Goal: Task Accomplishment & Management: Complete application form

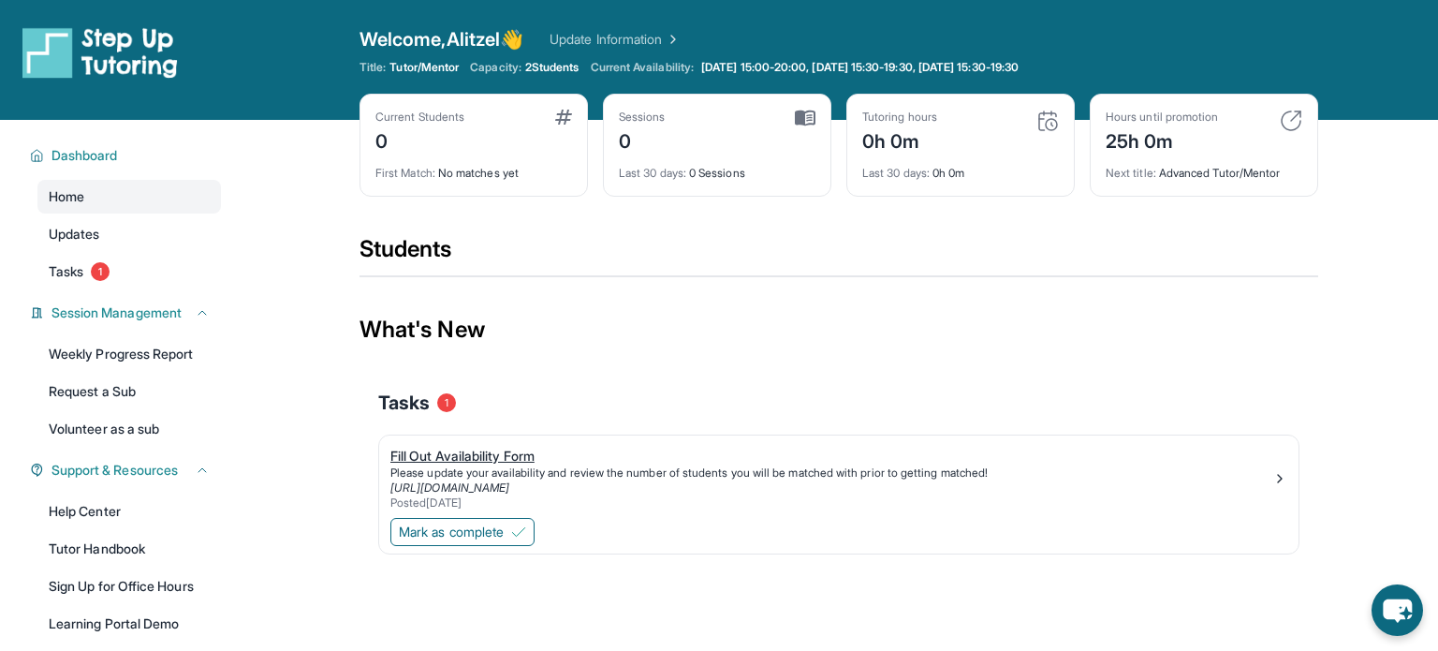
click at [1282, 480] on img at bounding box center [1279, 478] width 15 height 15
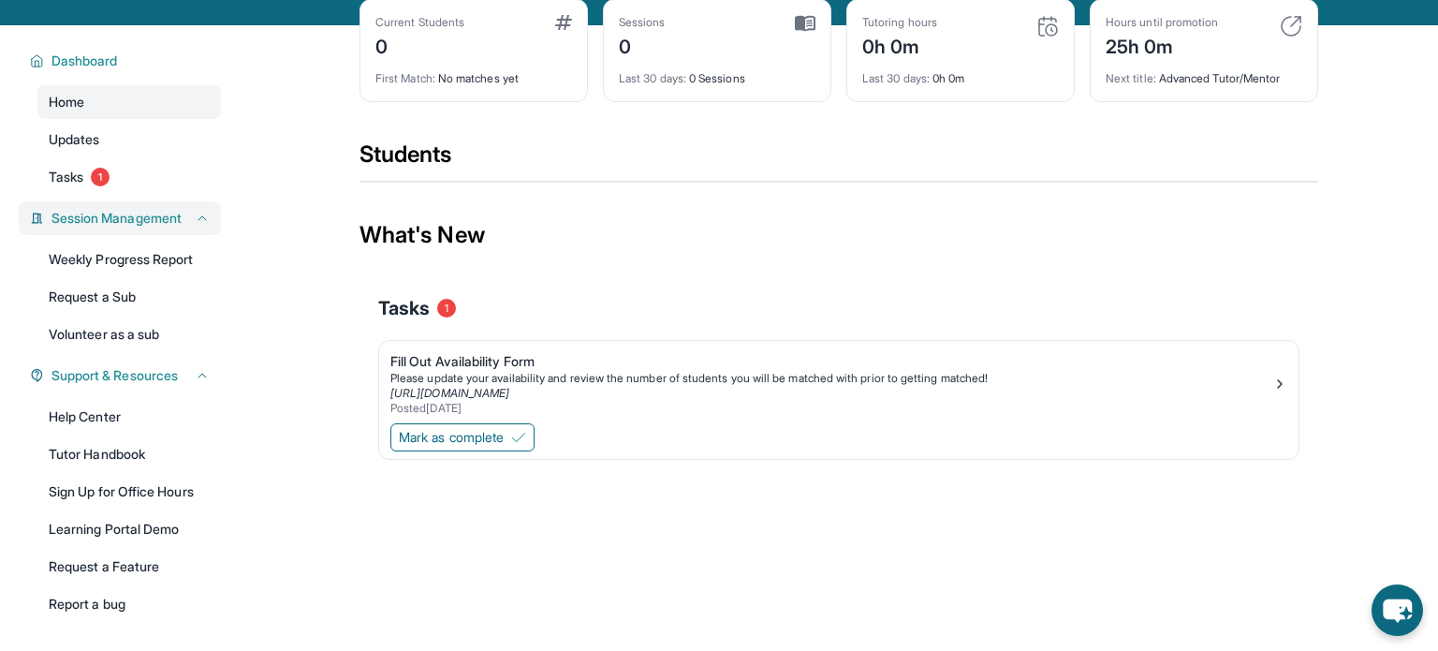
scroll to position [96, 0]
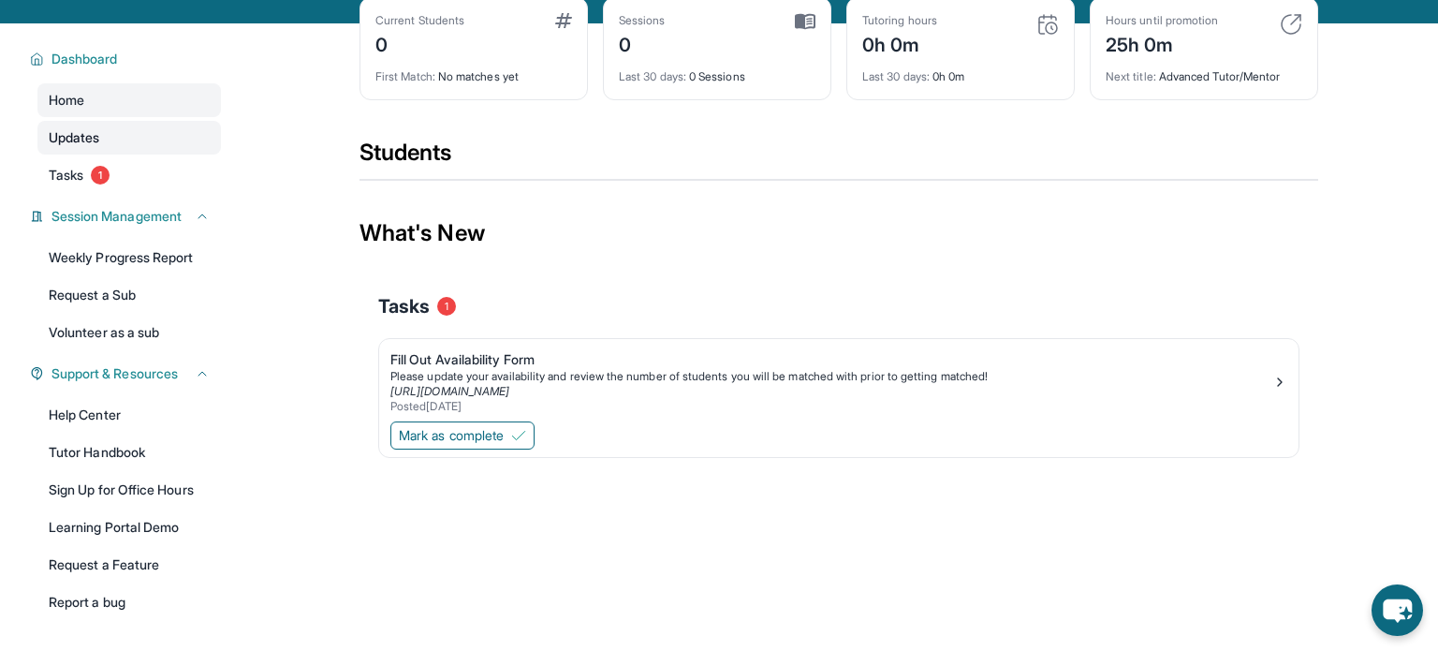
click at [174, 151] on link "Updates" at bounding box center [128, 138] width 183 height 34
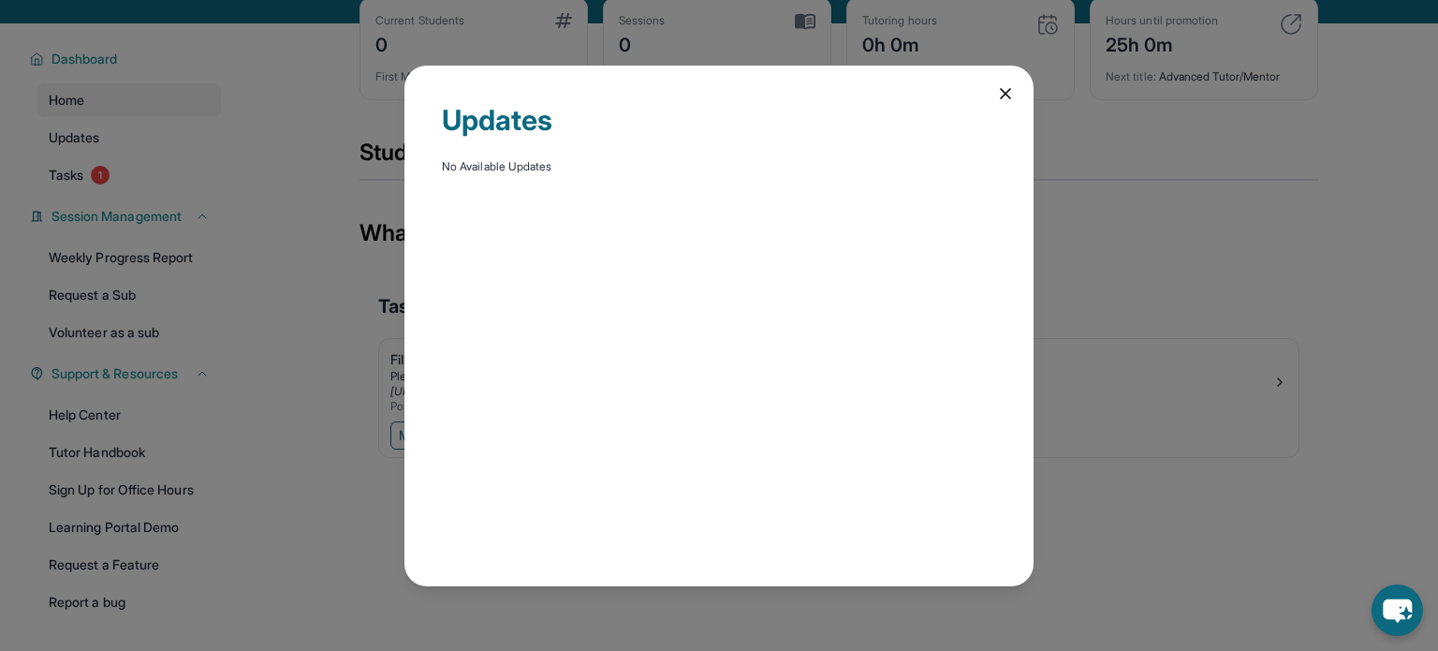
click at [1010, 101] on icon at bounding box center [1005, 93] width 19 height 19
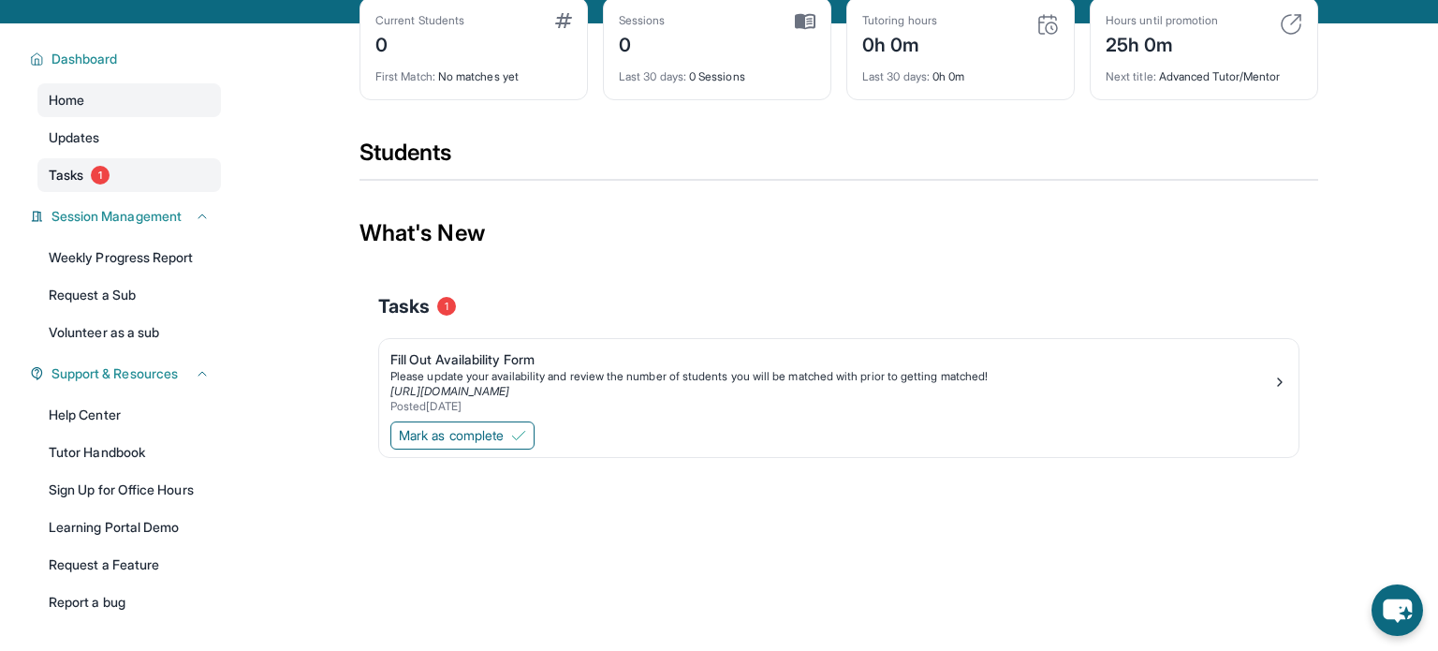
click at [81, 168] on span "Tasks" at bounding box center [66, 175] width 35 height 19
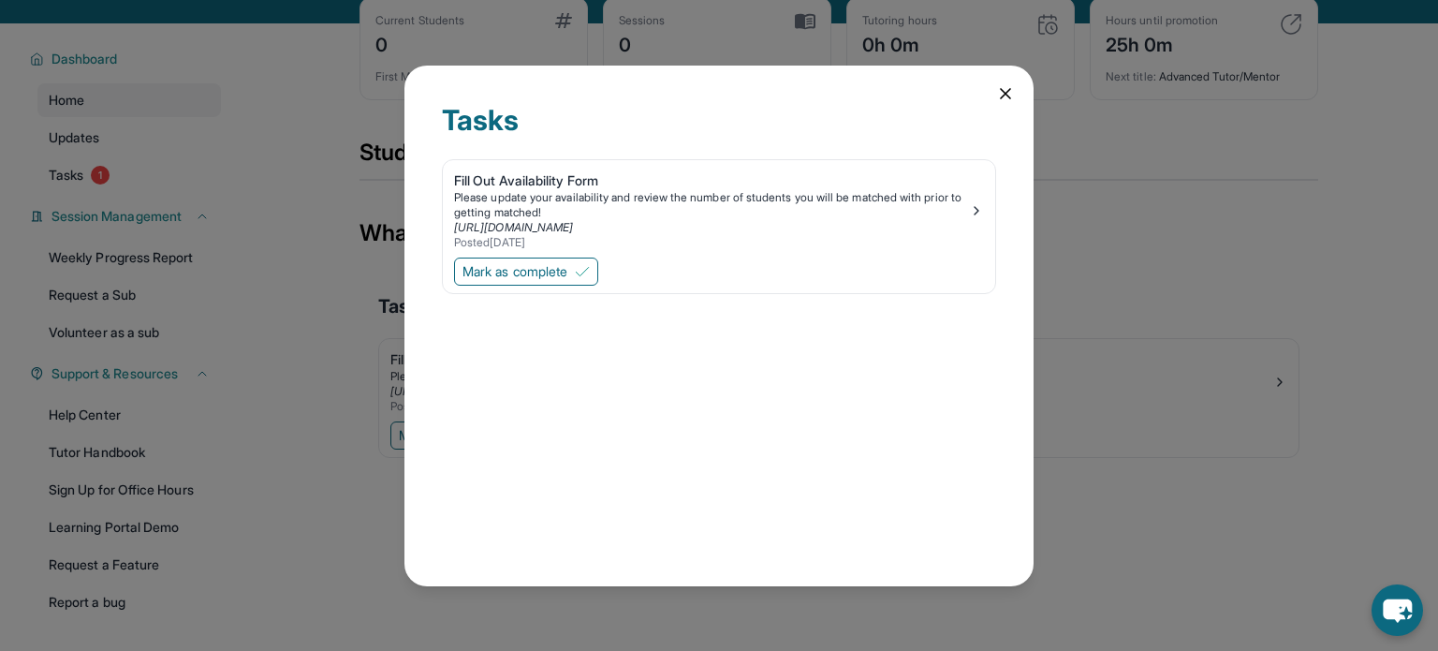
click at [1008, 95] on icon at bounding box center [1005, 93] width 9 height 9
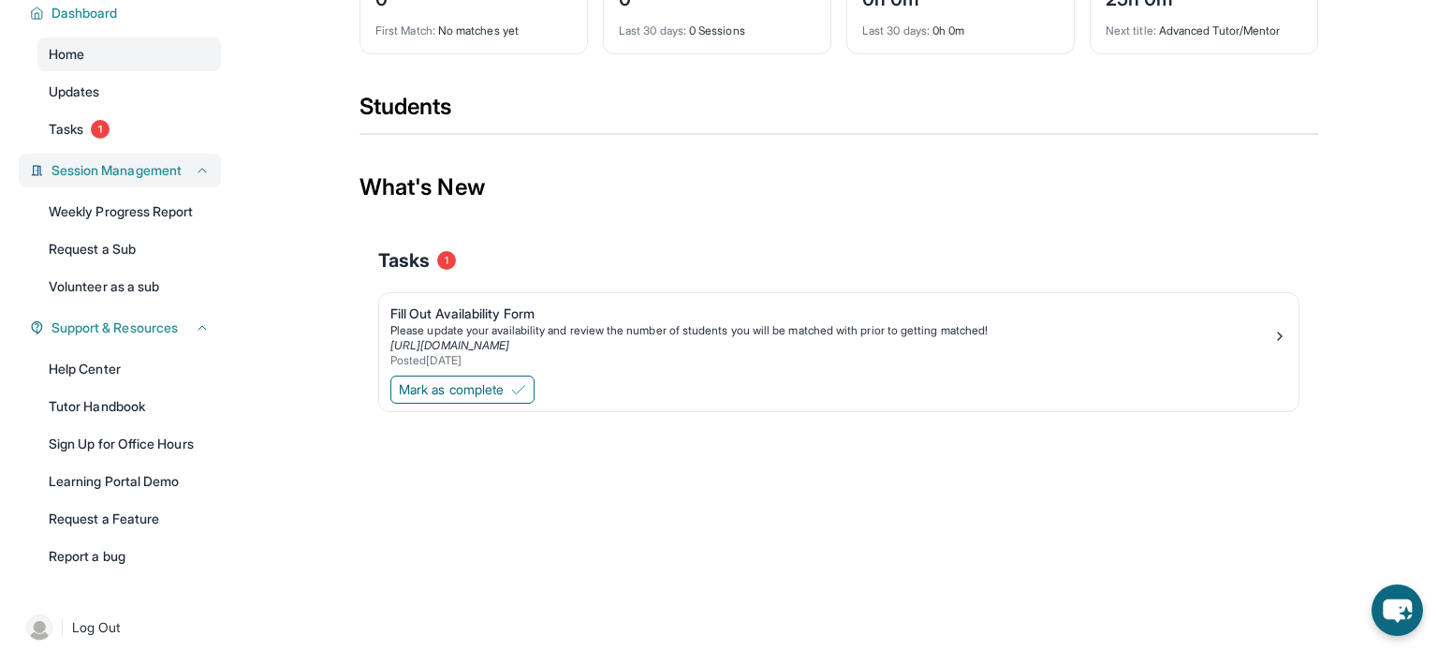
scroll to position [157, 0]
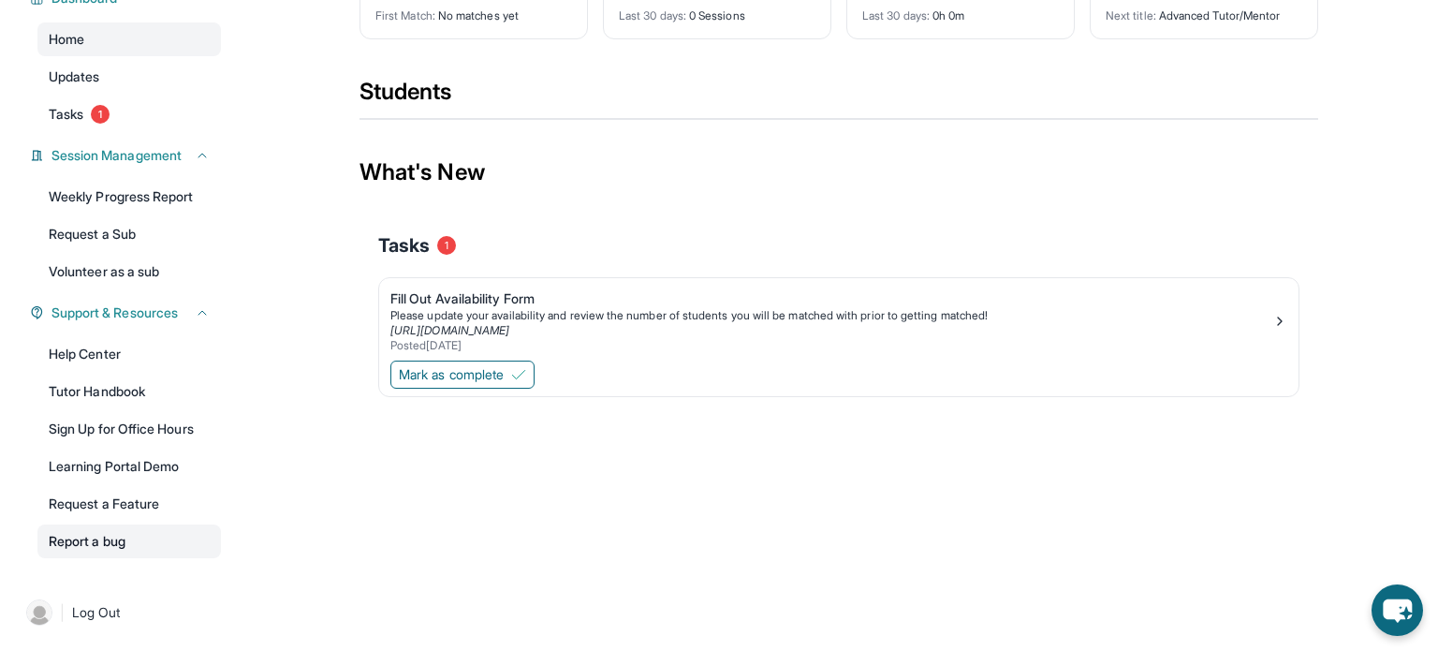
click at [96, 550] on link "Report a bug" at bounding box center [128, 541] width 183 height 34
click at [156, 289] on div "Dashboard Home Updates Tasks 1 Session Management Weekly Progress Report Reques…" at bounding box center [120, 268] width 240 height 610
click at [138, 283] on link "Volunteer as a sub" at bounding box center [128, 272] width 183 height 34
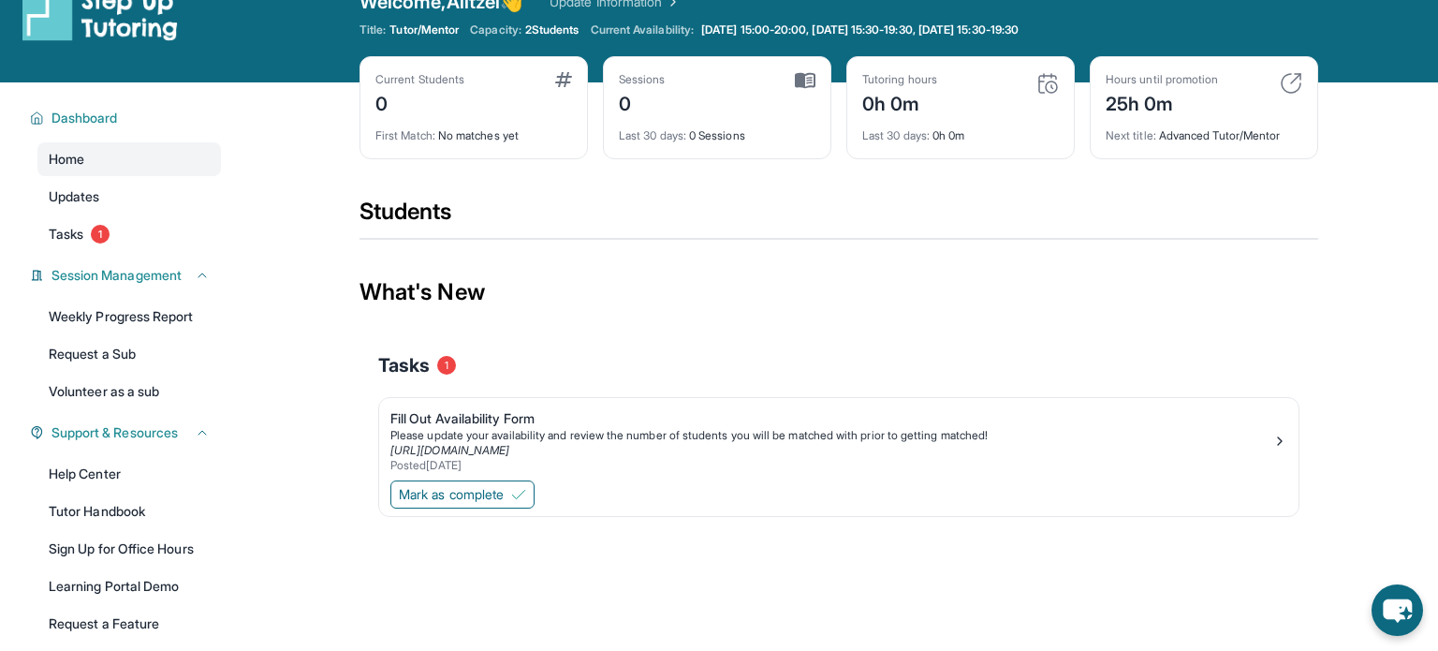
scroll to position [0, 0]
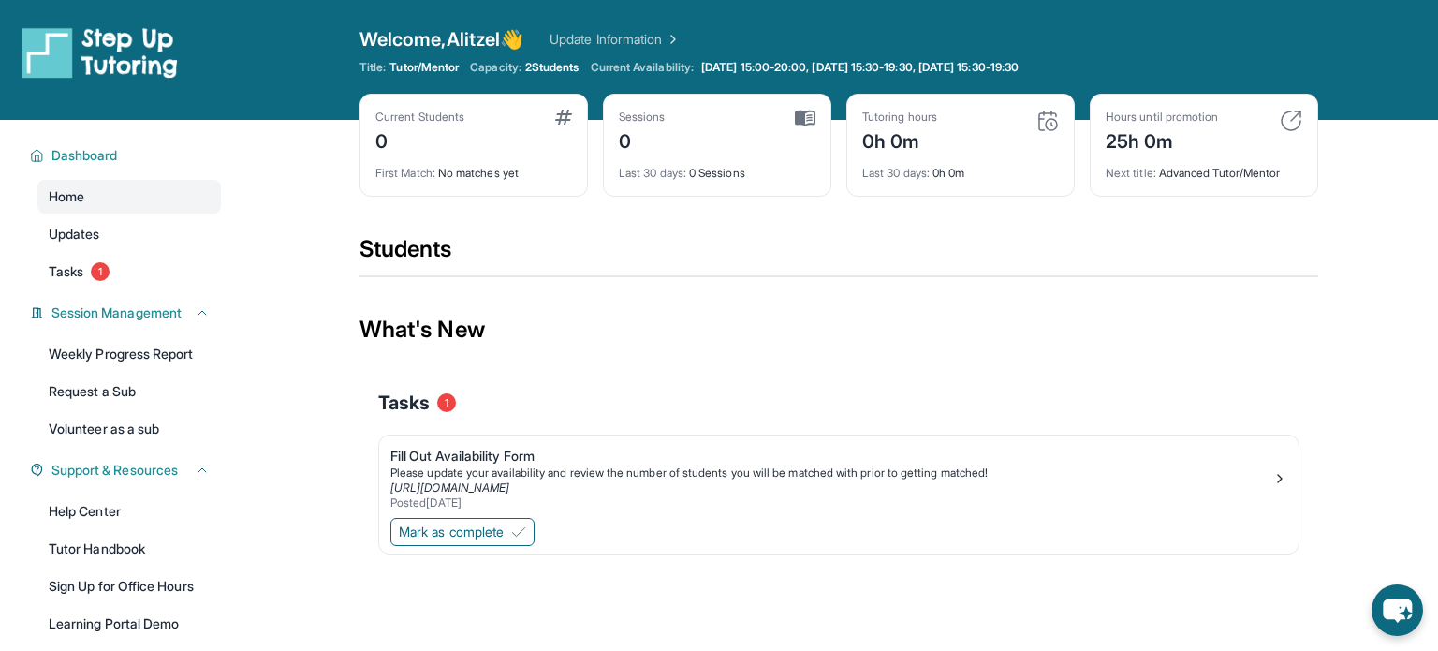
click at [679, 37] on link "Update Information" at bounding box center [615, 39] width 131 height 19
click at [788, 459] on div "Fill Out Availability Form" at bounding box center [831, 456] width 882 height 19
click at [814, 65] on span "[DATE] 15:00-20:00, [DATE] 15:30-19:30, [DATE] 15:30-19:30" at bounding box center [859, 67] width 317 height 15
click at [814, 474] on div "Please update your availability and review the number of students you will be m…" at bounding box center [831, 472] width 882 height 15
click at [526, 524] on img at bounding box center [518, 531] width 15 height 15
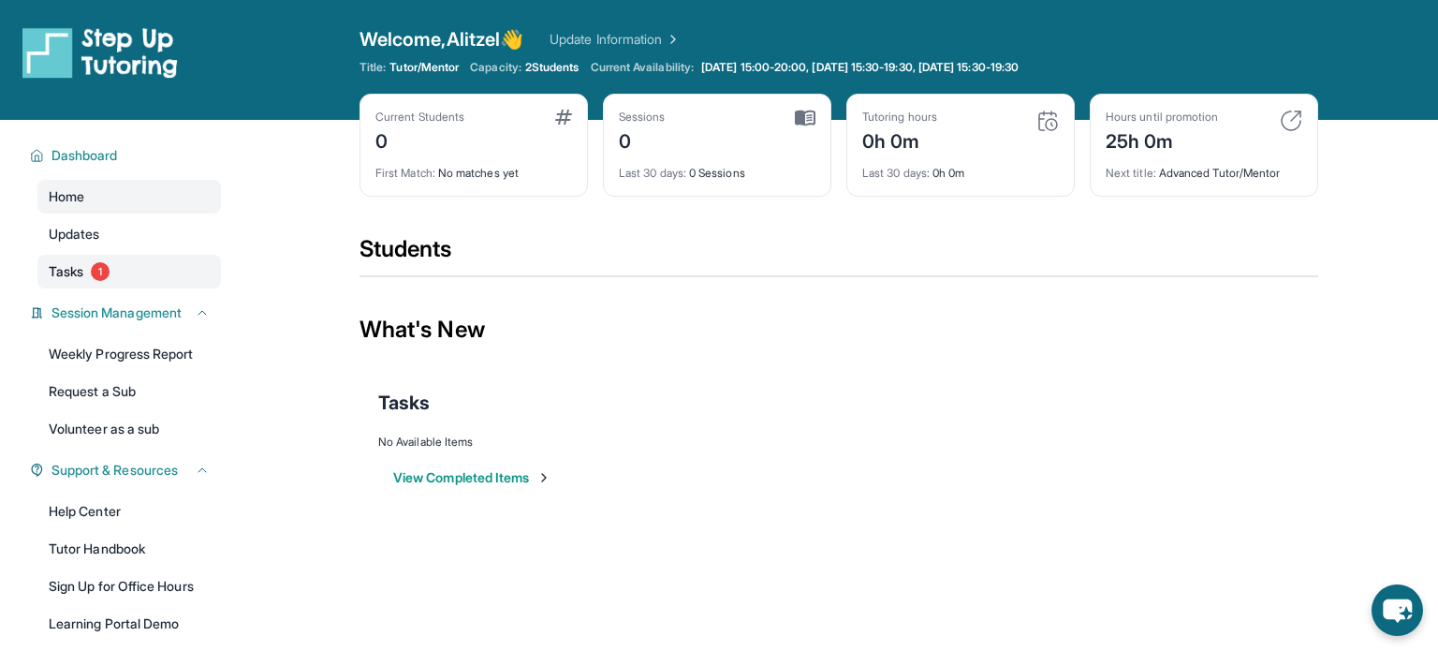
click at [154, 281] on link "Tasks 1" at bounding box center [128, 272] width 183 height 34
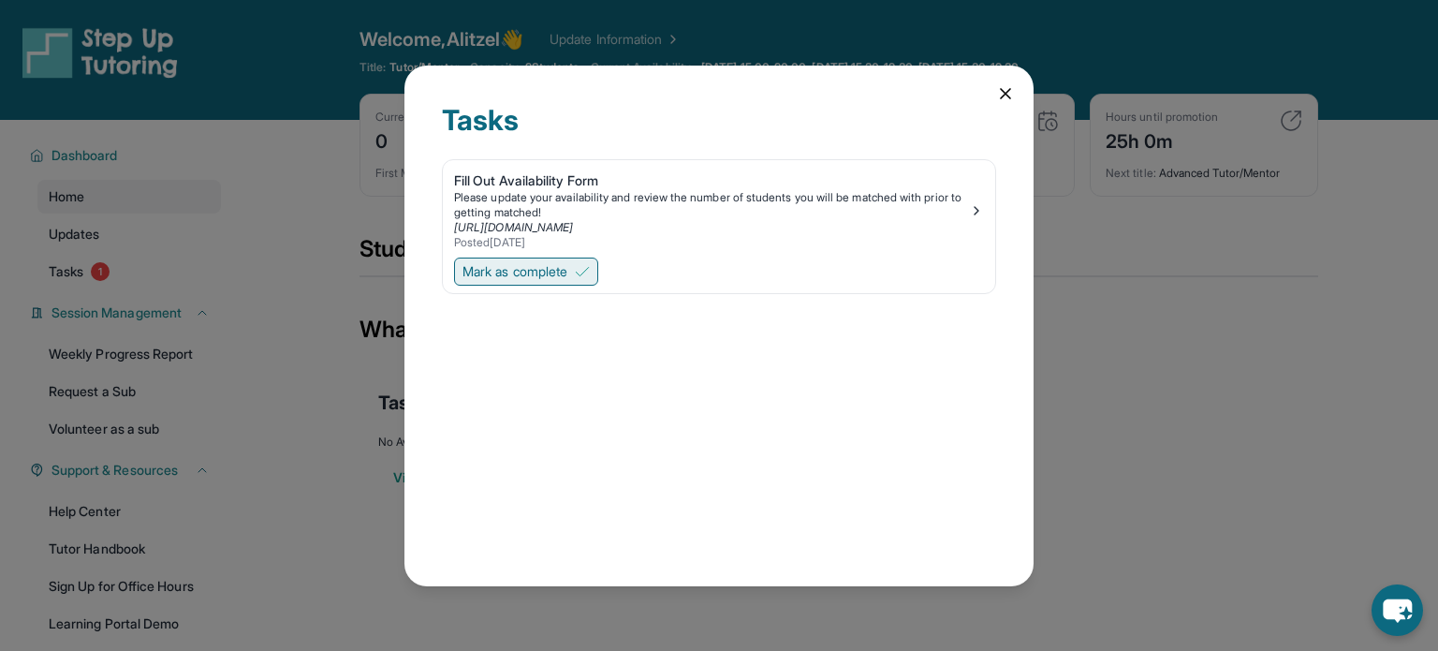
click at [551, 276] on span "Mark as complete" at bounding box center [514, 271] width 105 height 19
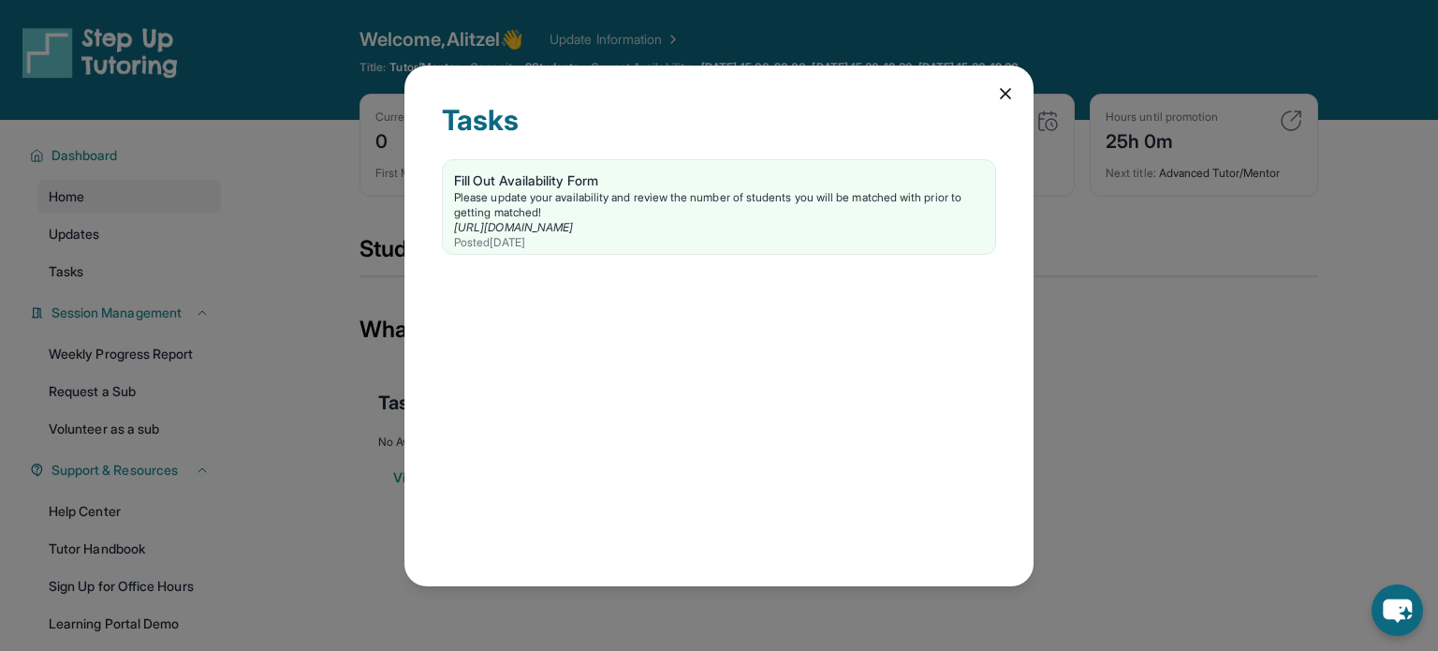
click at [394, 402] on div "Tasks Fill Out Availability Form Please update your availability and review the…" at bounding box center [719, 325] width 1438 height 651
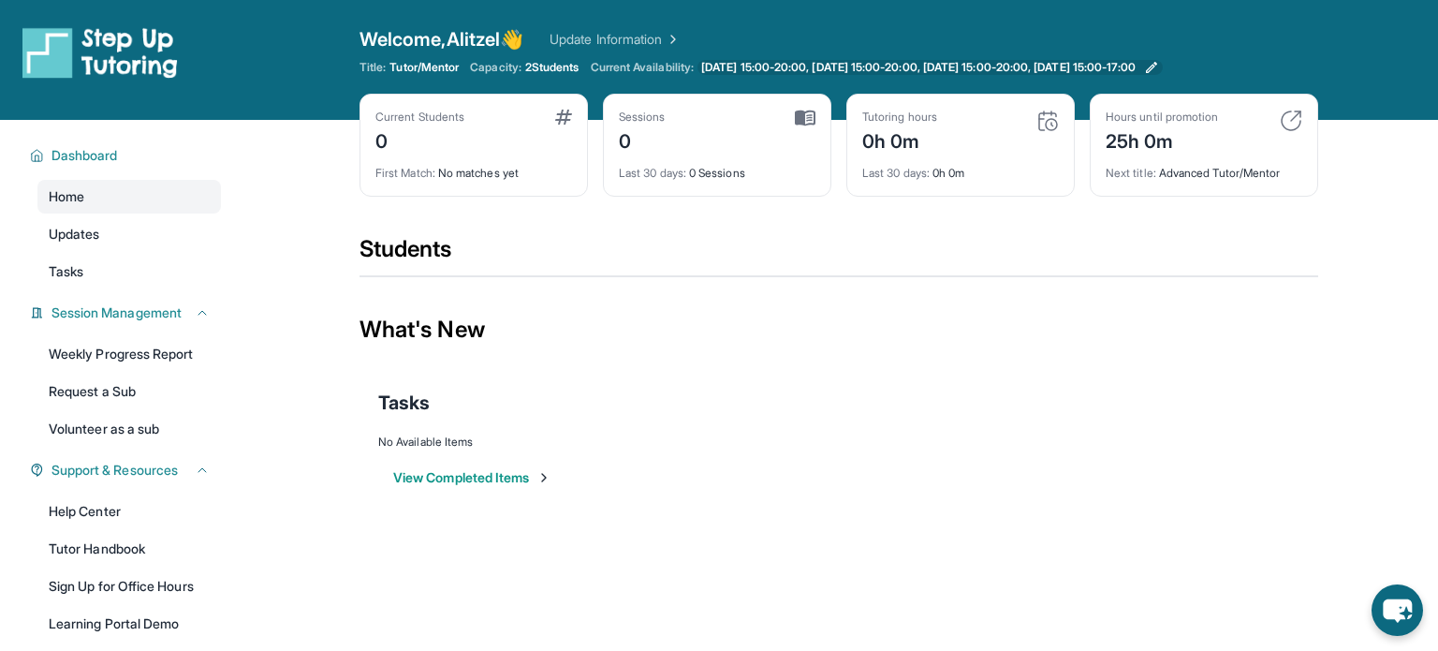
click at [789, 60] on span "Monday 15:00-20:00, Tuesday 15:00-20:00, Thursday 15:00-20:00, Friday 15:00-17:…" at bounding box center [918, 67] width 434 height 15
